Goal: Information Seeking & Learning: Stay updated

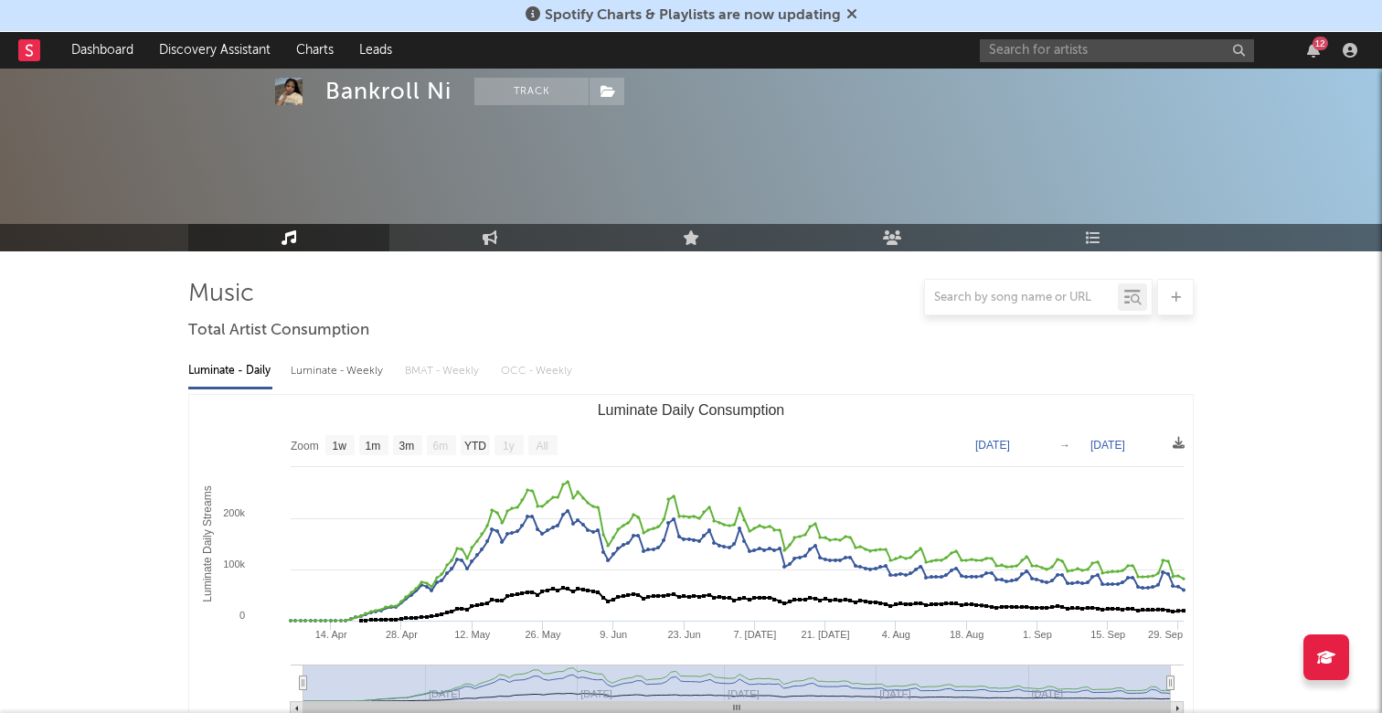
select select "1w"
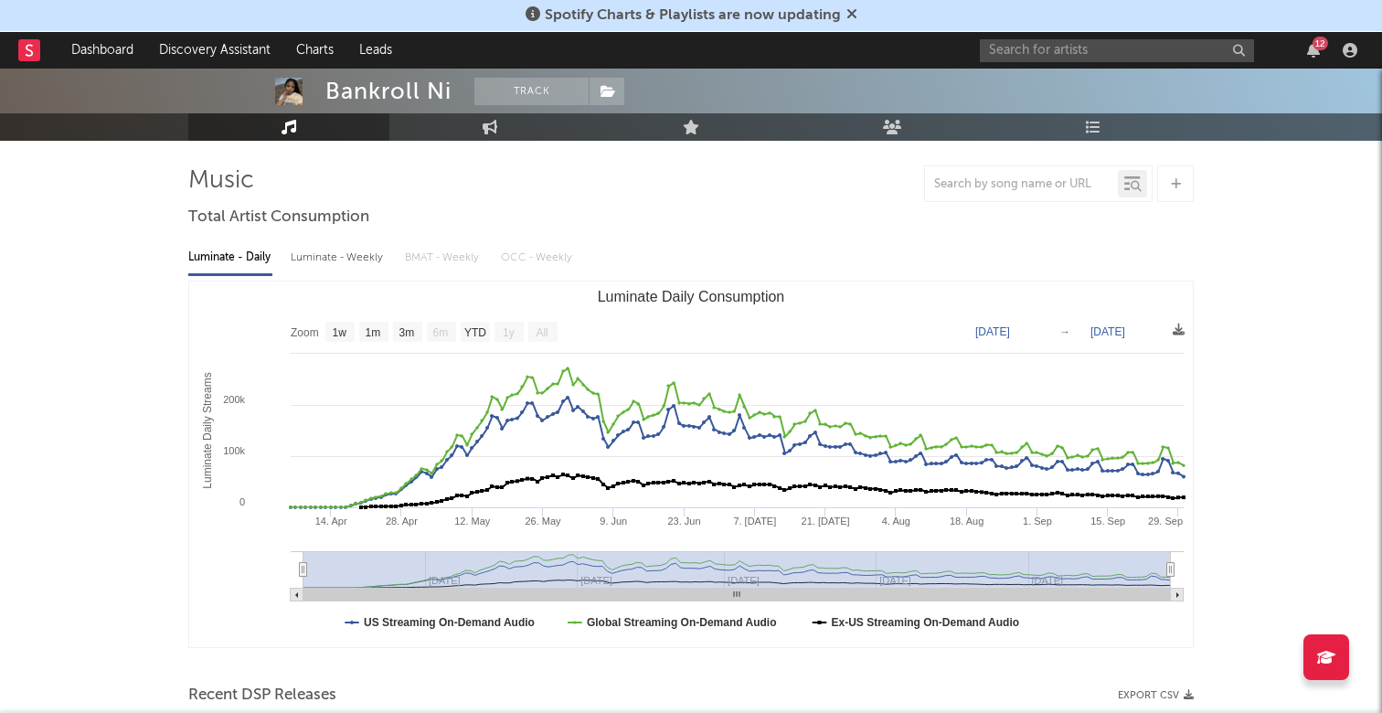
scroll to position [78, 0]
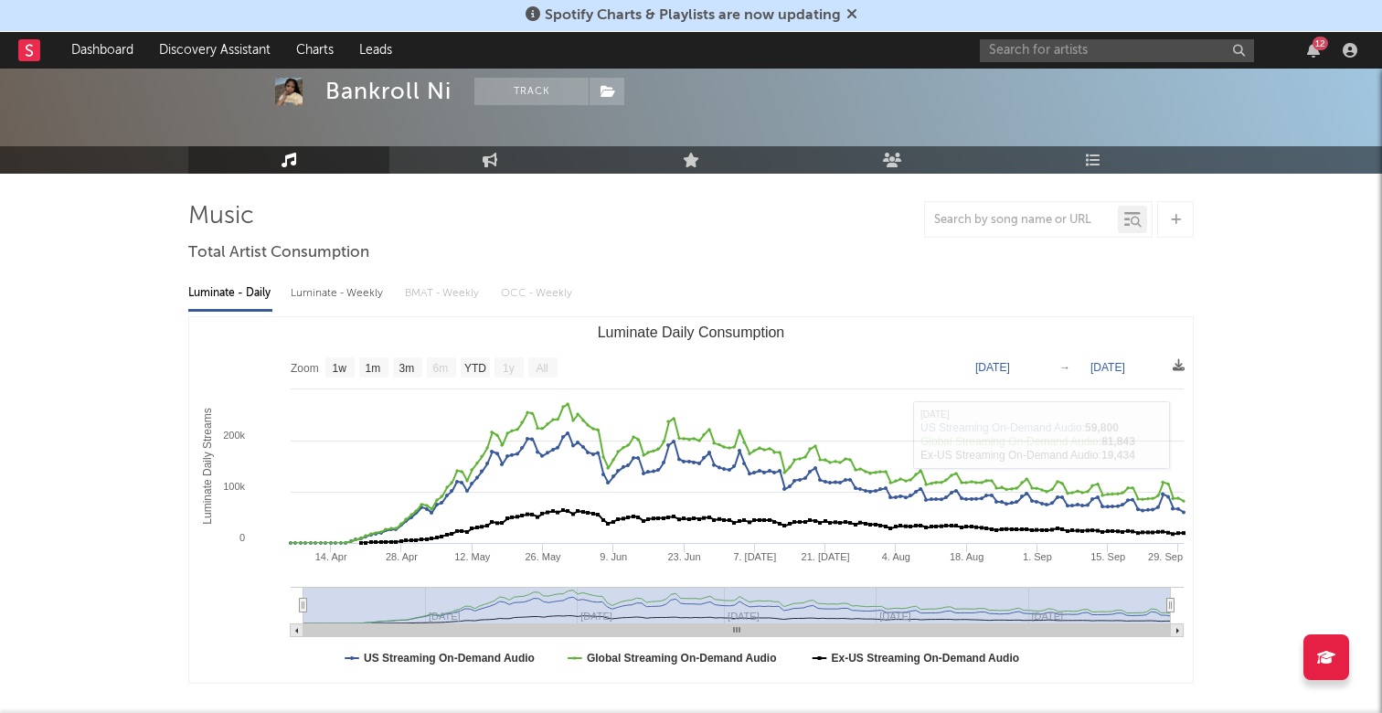
click at [1318, 47] on div "12" at bounding box center [1321, 44] width 16 height 14
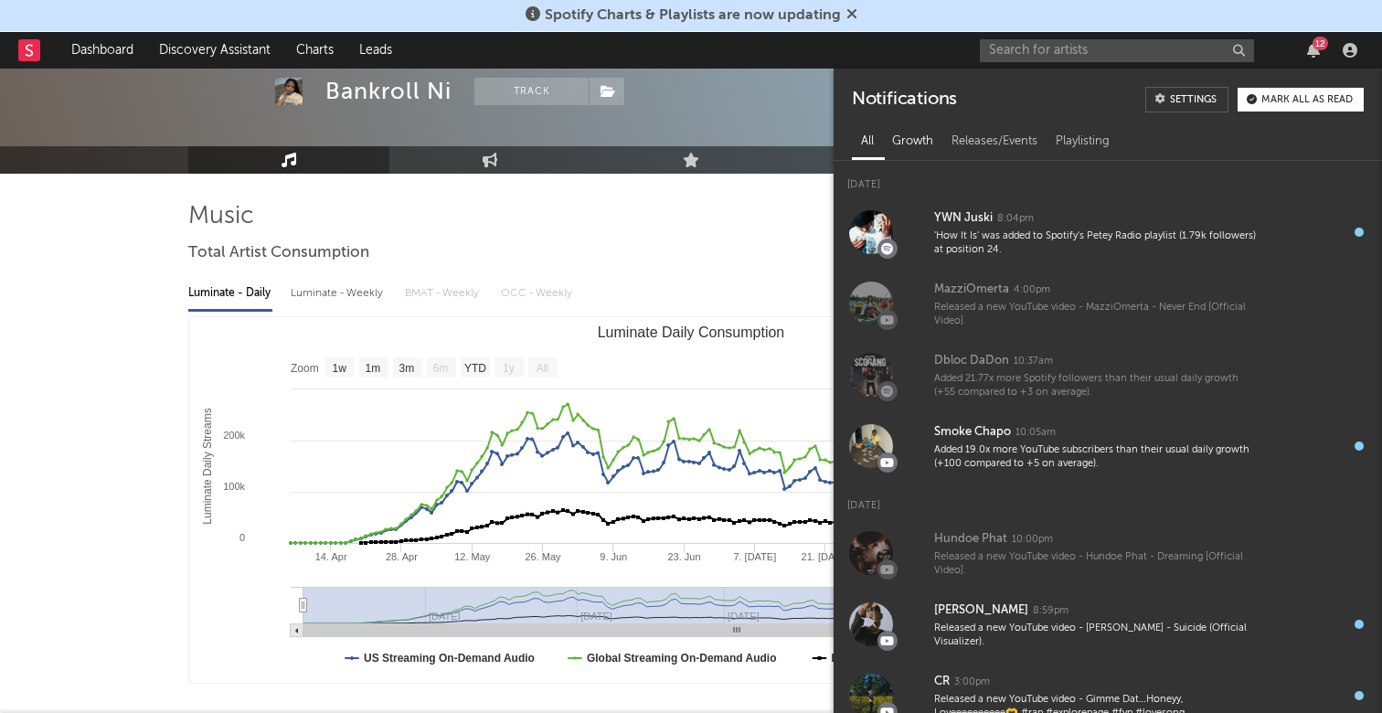
click at [919, 133] on div "Growth" at bounding box center [912, 141] width 59 height 31
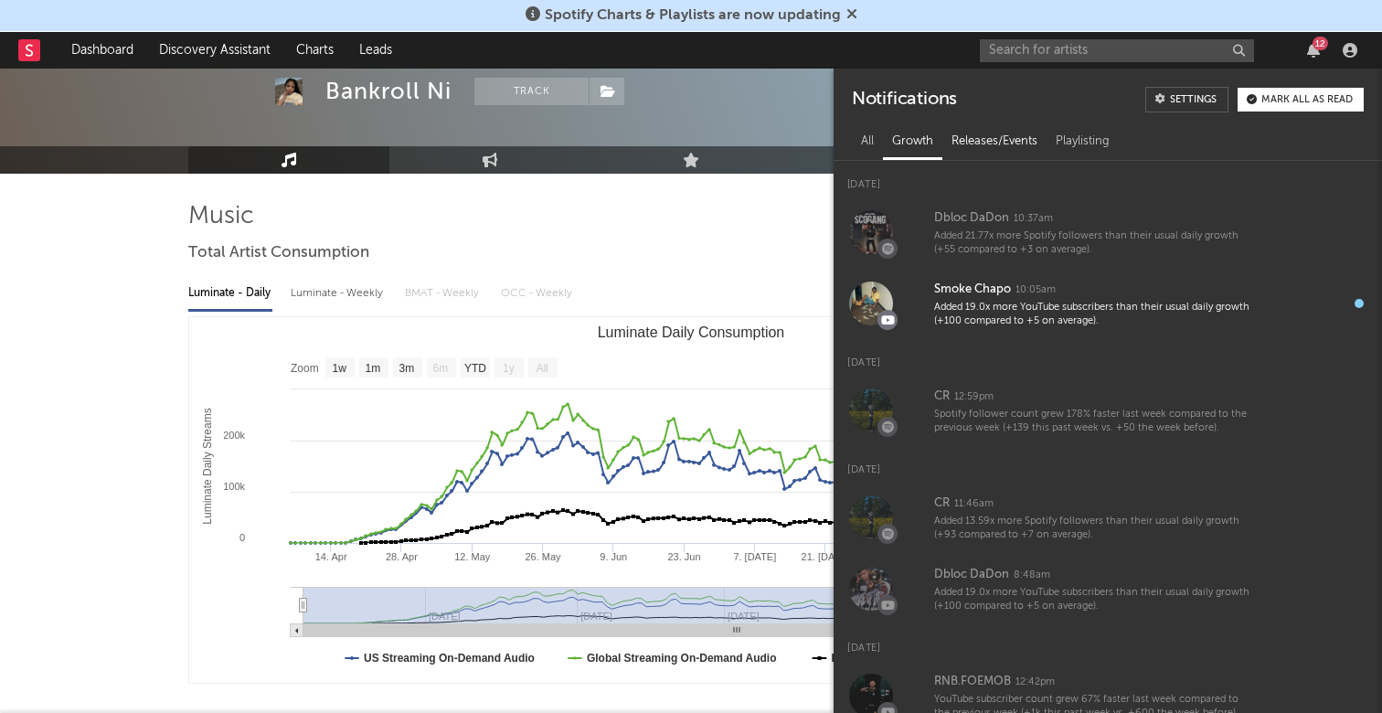
click at [981, 144] on div "Releases/Events" at bounding box center [995, 141] width 104 height 31
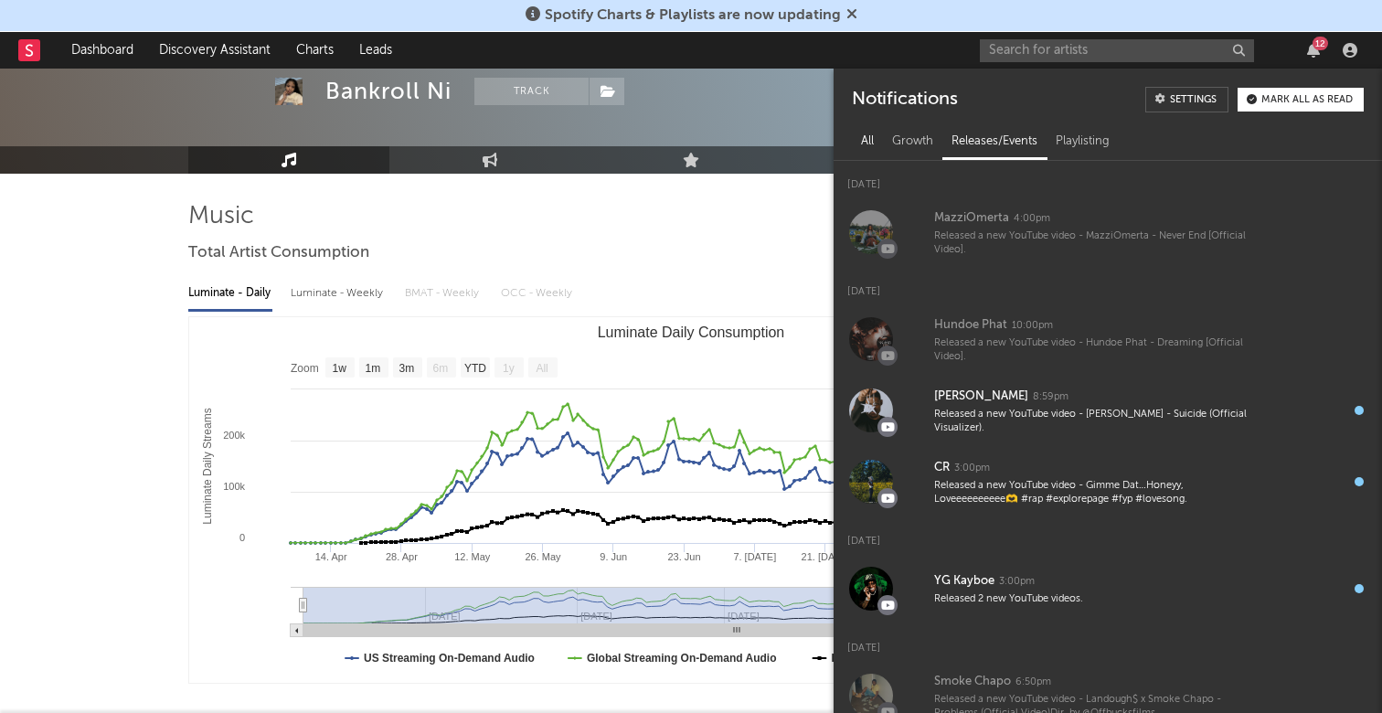
click at [869, 138] on div "All" at bounding box center [867, 141] width 31 height 31
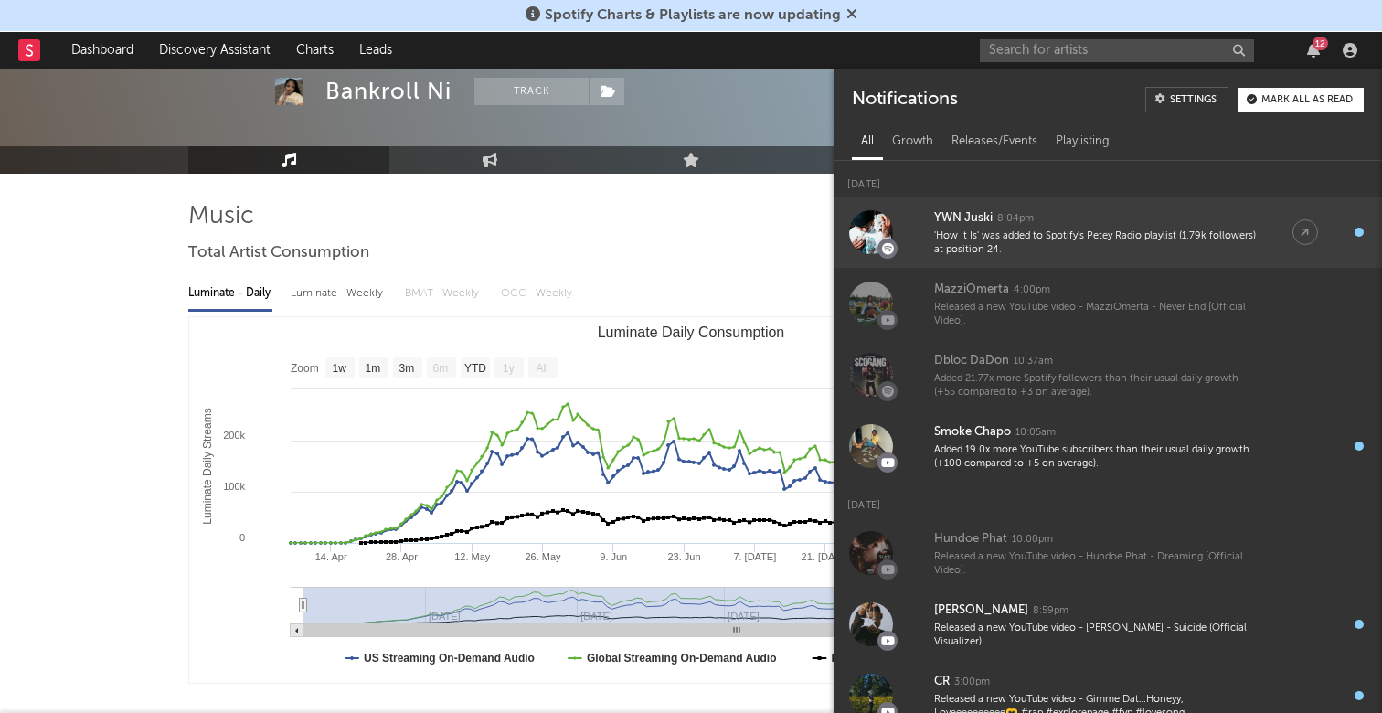
click at [1006, 223] on div "8:04pm" at bounding box center [1015, 219] width 37 height 14
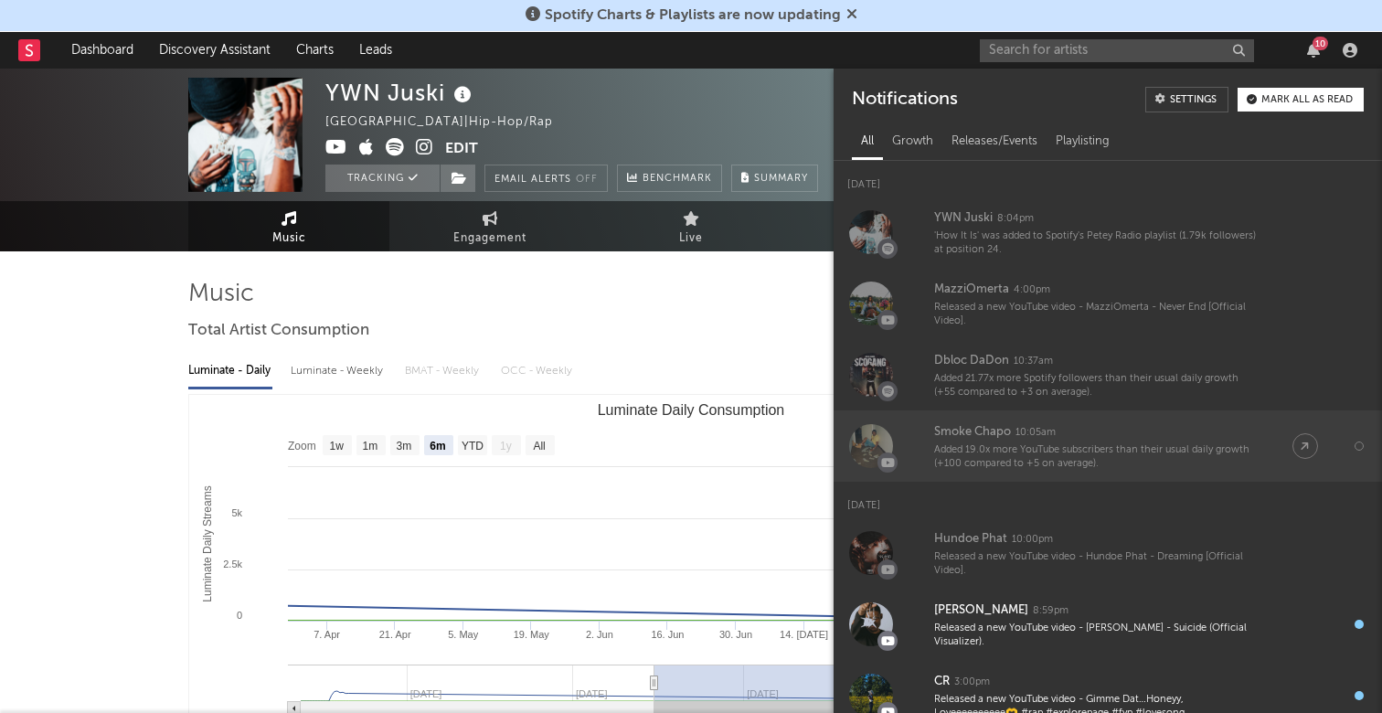
click at [996, 458] on div "Added 19.0x more YouTube subscribers than their usual daily growth (+100 compar…" at bounding box center [1095, 457] width 322 height 28
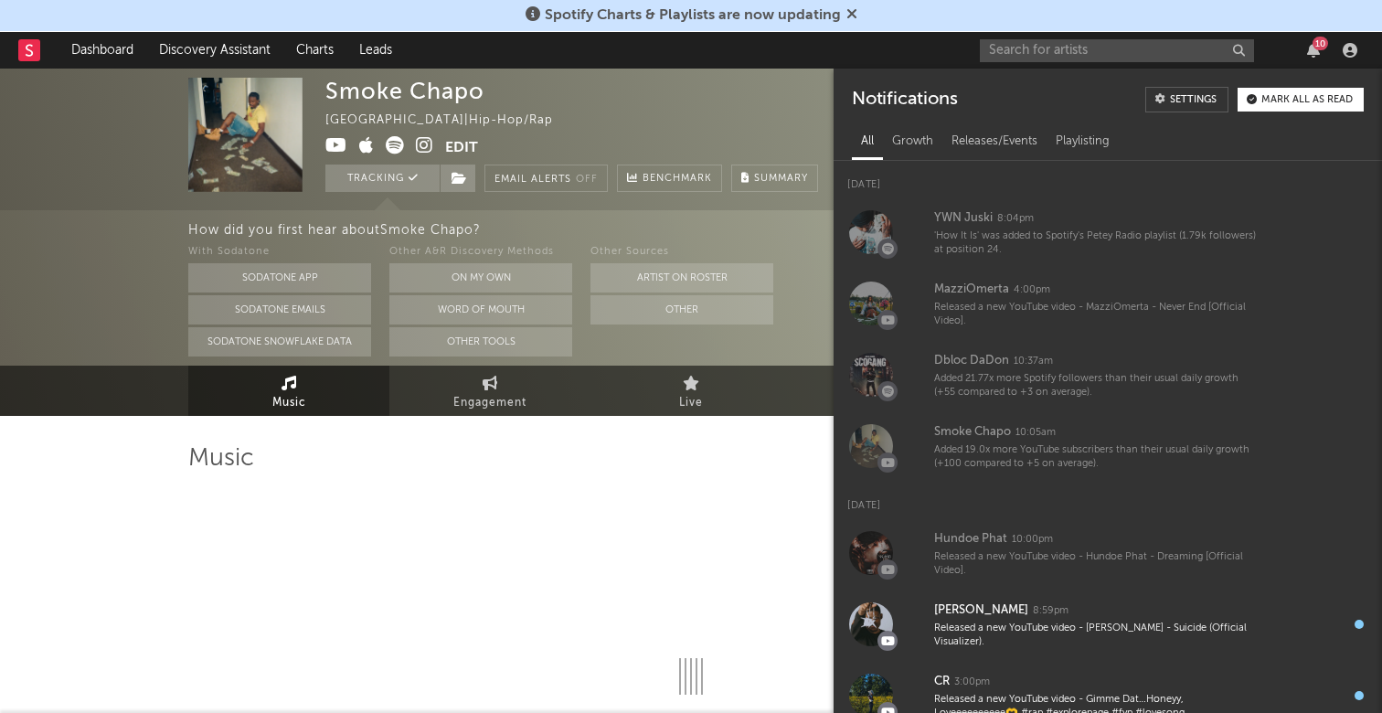
select select "6m"
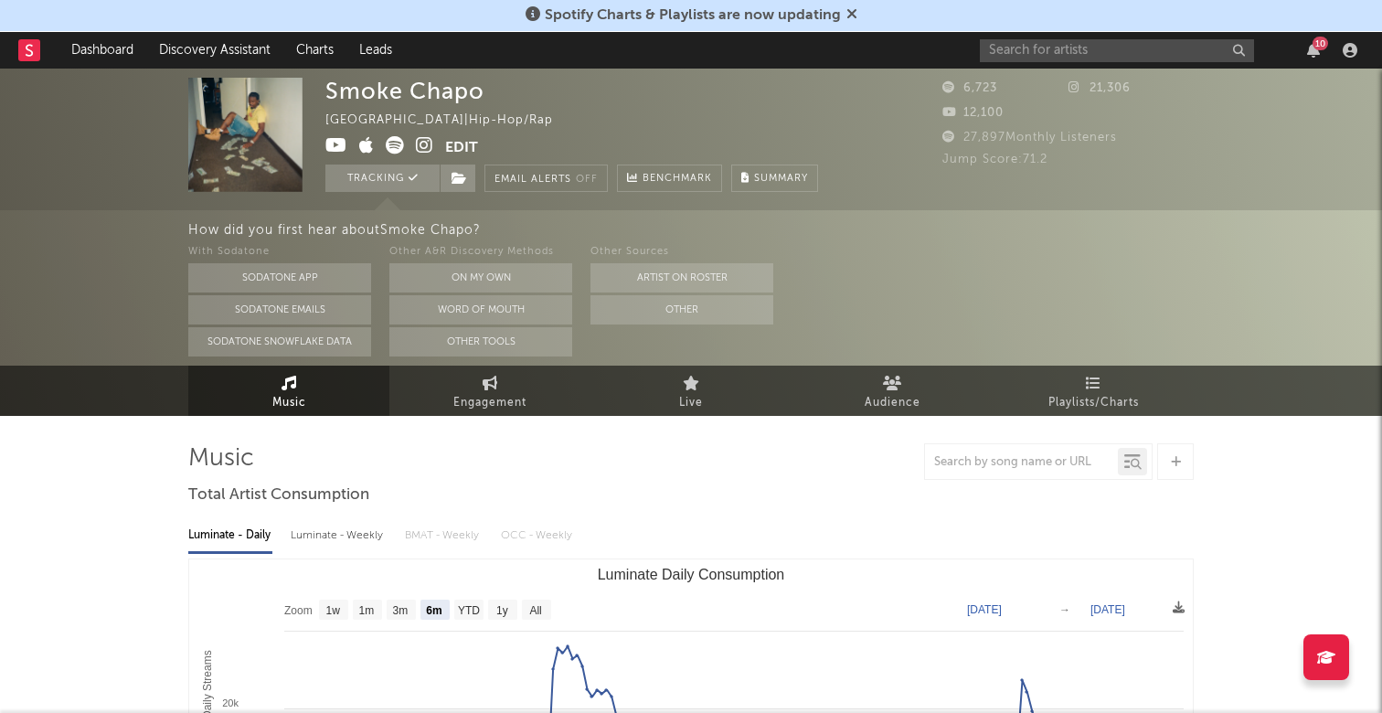
click at [779, 147] on div "Smoke Chapo [GEOGRAPHIC_DATA] | Hip-Hop/Rap Edit Tracking Email Alerts Off Benc…" at bounding box center [571, 135] width 493 height 114
